Goal: Transaction & Acquisition: Purchase product/service

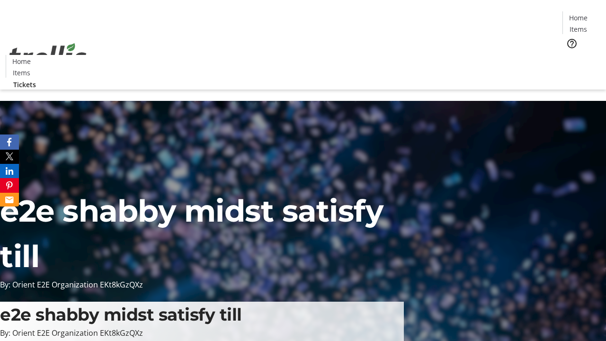
click at [570, 55] on span "Tickets" at bounding box center [581, 60] width 23 height 10
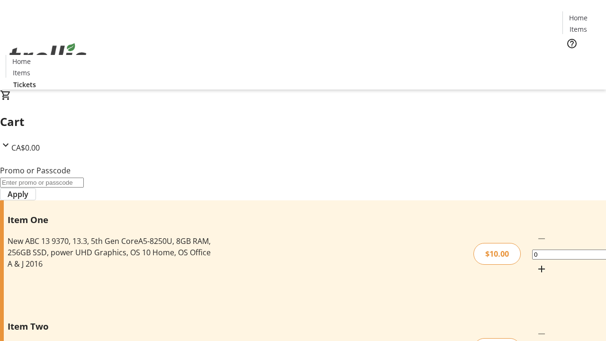
click at [536, 263] on mat-icon "Increment by one" at bounding box center [541, 268] width 11 height 11
type input "1"
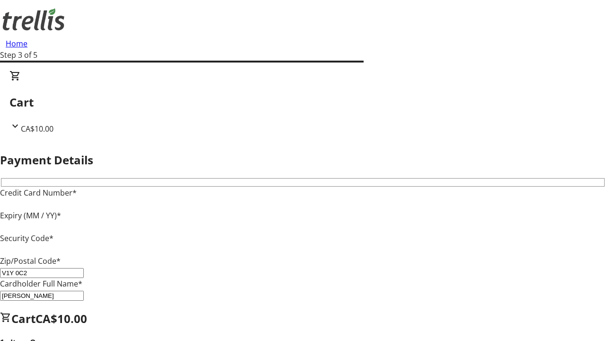
type input "V1Y 0C2"
